Goal: Navigation & Orientation: Find specific page/section

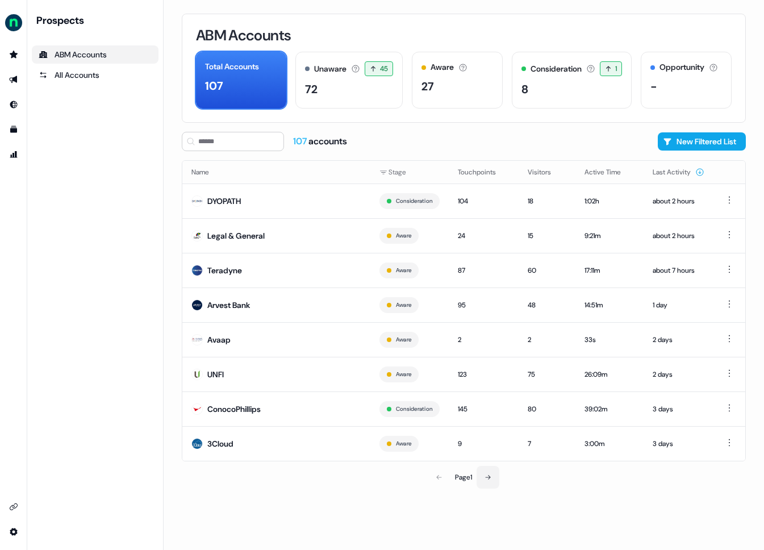
click at [485, 476] on icon at bounding box center [488, 477] width 7 height 7
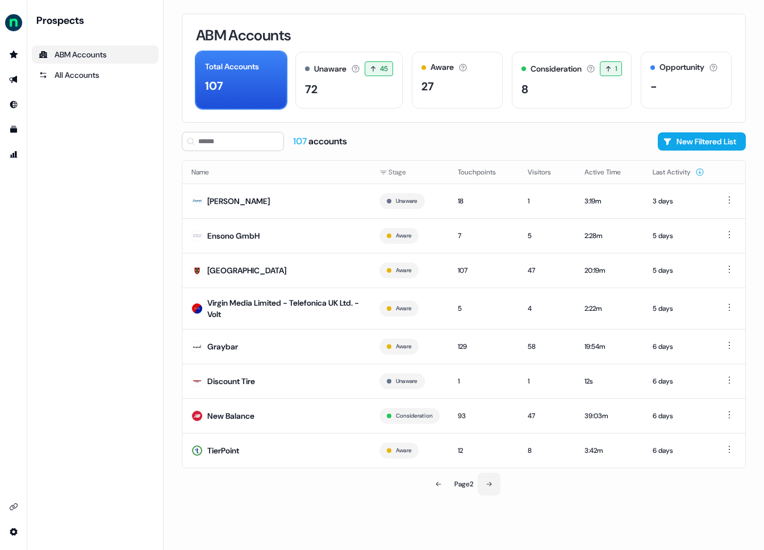
click at [490, 478] on button at bounding box center [489, 484] width 23 height 23
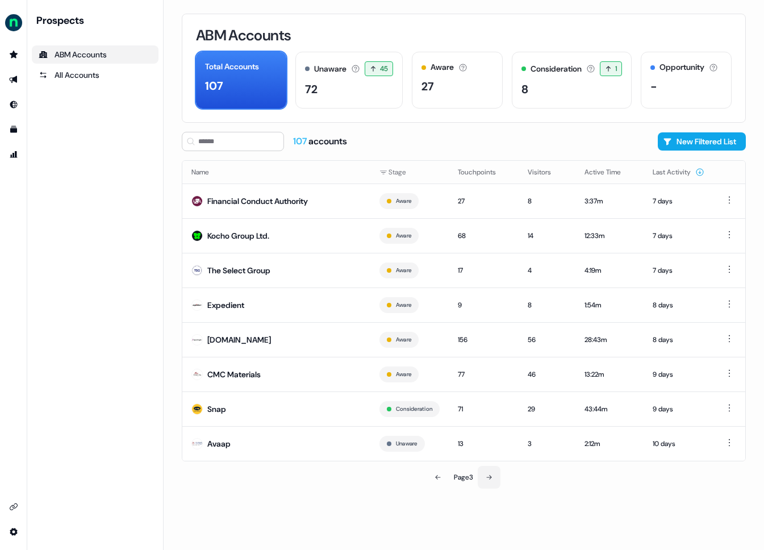
click at [490, 478] on icon at bounding box center [489, 477] width 7 height 7
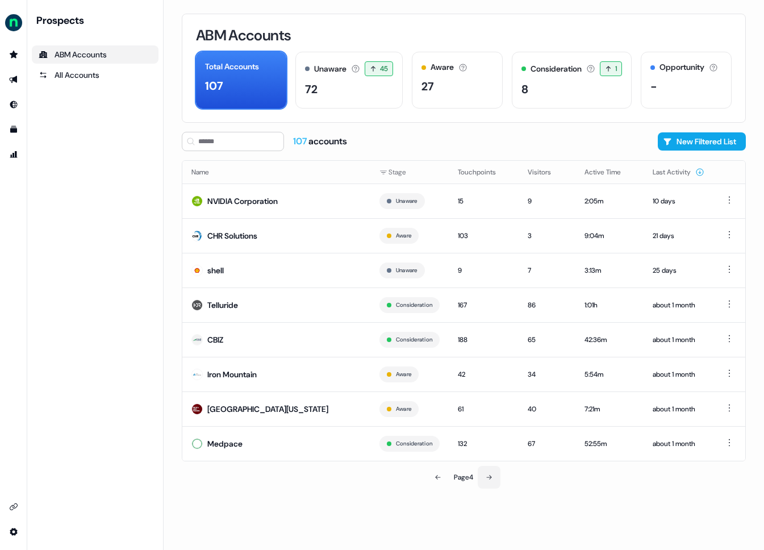
click at [493, 474] on icon at bounding box center [489, 477] width 7 height 7
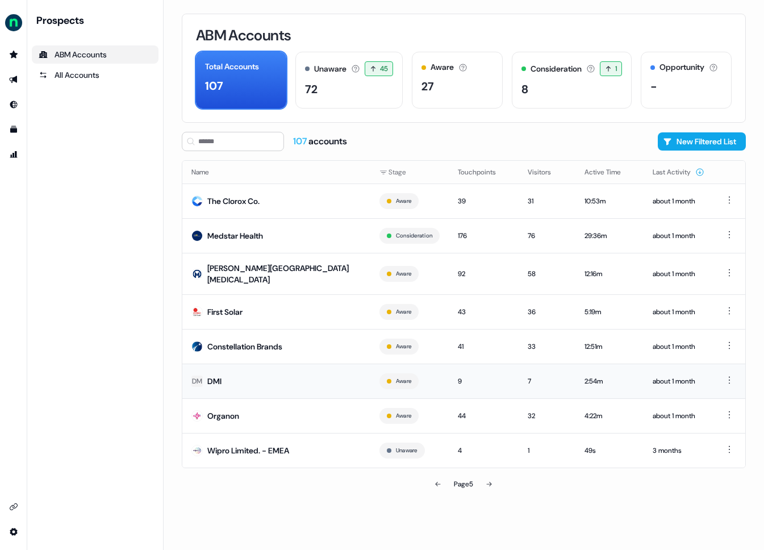
click at [220, 379] on div "DMI" at bounding box center [214, 381] width 14 height 11
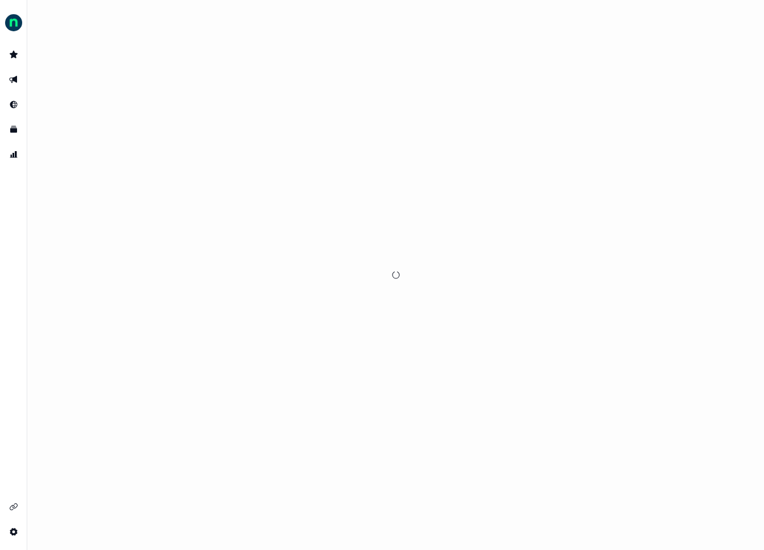
click at [217, 375] on div at bounding box center [395, 275] width 737 height 550
